Goal: Task Accomplishment & Management: Use online tool/utility

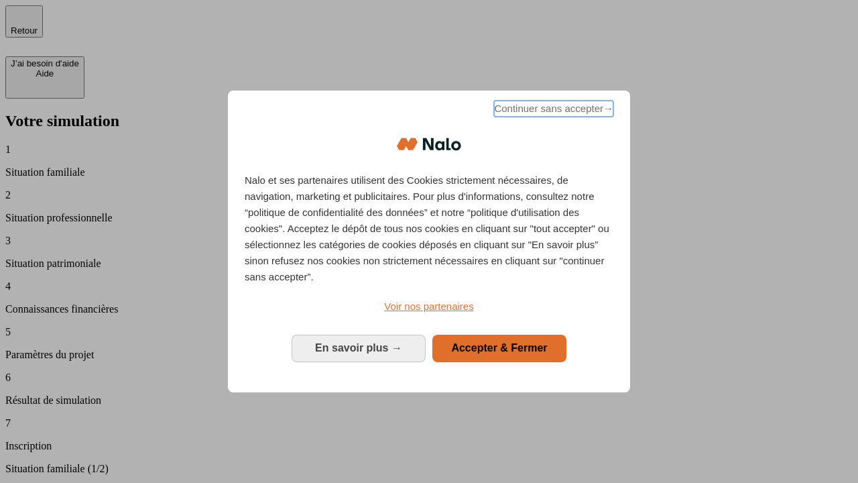
click at [553, 111] on span "Continuer sans accepter →" at bounding box center [553, 109] width 119 height 16
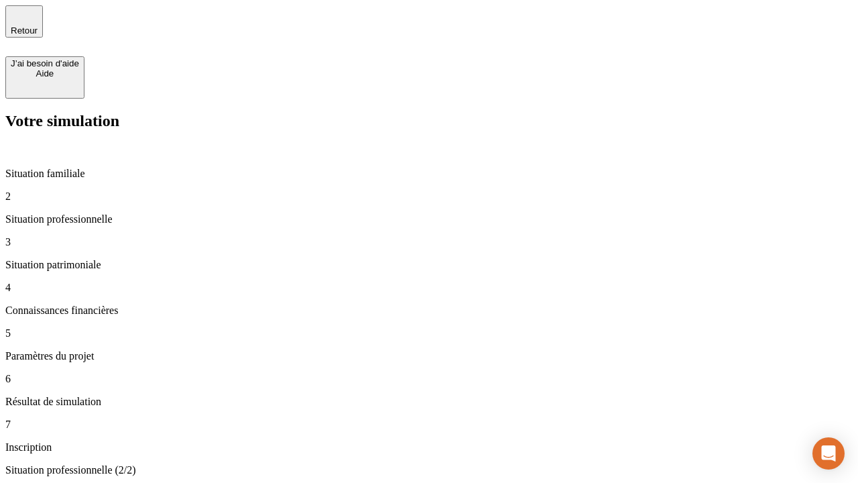
type input "30 000"
type input "1 000"
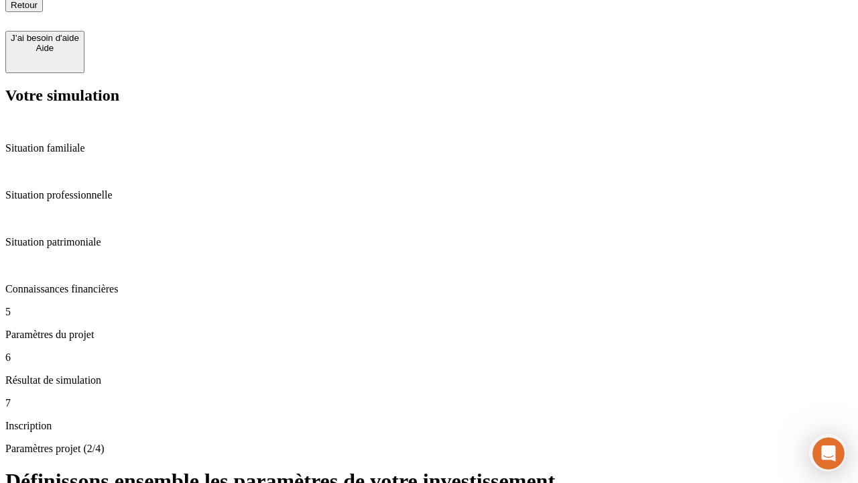
type input "65"
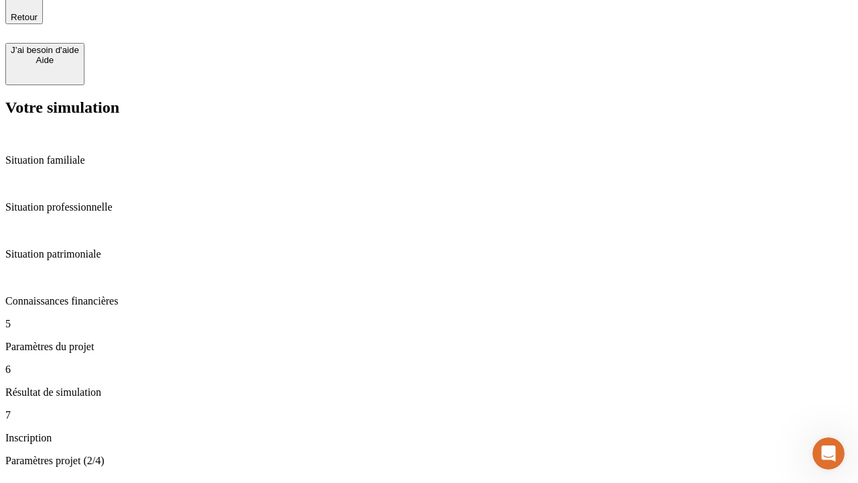
type input "5 000"
type input "640"
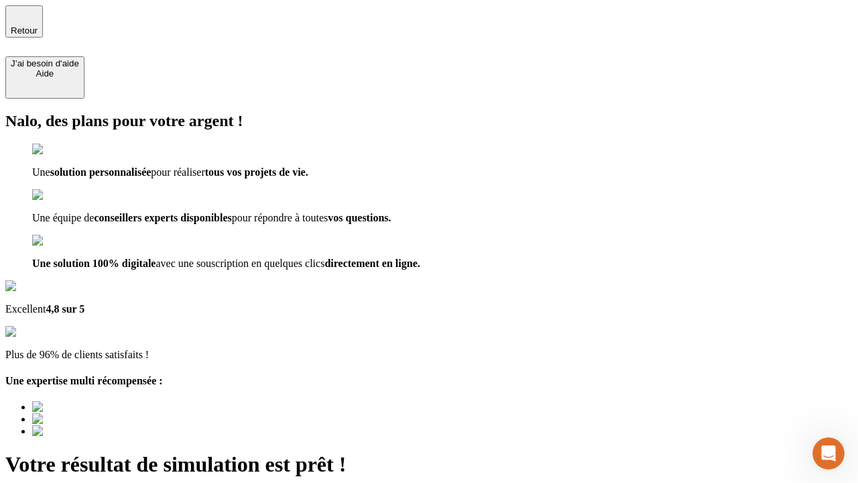
type input "[EMAIL_ADDRESS][DOMAIN_NAME]"
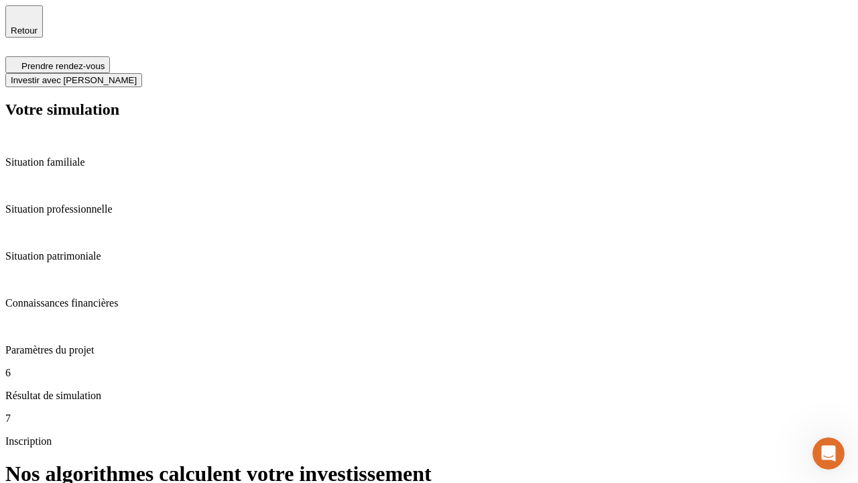
click at [137, 75] on span "Investir avec [PERSON_NAME]" at bounding box center [74, 80] width 126 height 10
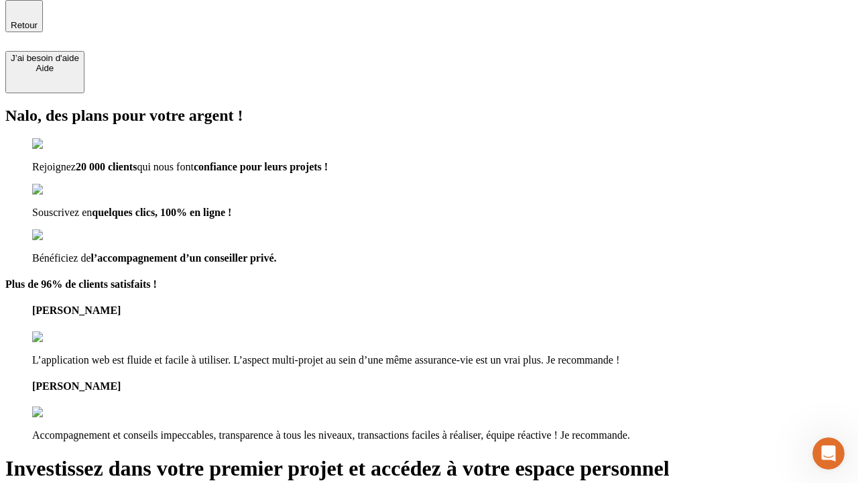
scroll to position [4, 0]
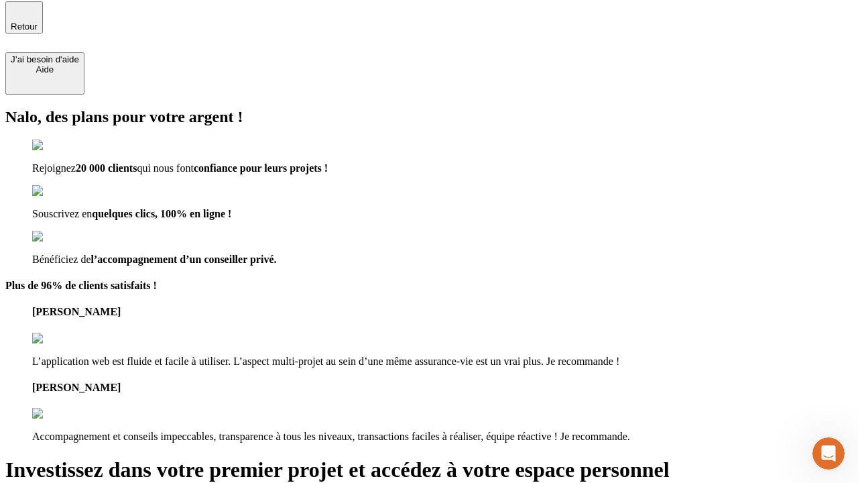
type input "[PERSON_NAME][EMAIL_ADDRESS][DOMAIN_NAME]"
